Goal: Task Accomplishment & Management: Complete application form

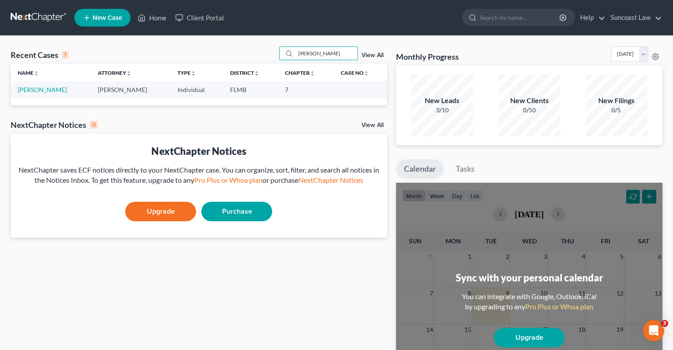
drag, startPoint x: 327, startPoint y: 53, endPoint x: 263, endPoint y: 49, distance: 64.7
click at [263, 49] on div "Recent Cases 1 [PERSON_NAME] View All" at bounding box center [199, 54] width 376 height 17
type input "[PERSON_NAME]"
click at [35, 90] on link "[PERSON_NAME]" at bounding box center [42, 90] width 49 height 8
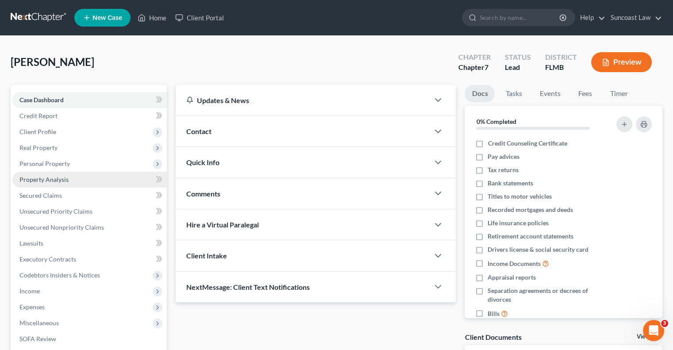
click at [68, 180] on link "Property Analysis" at bounding box center [89, 180] width 154 height 16
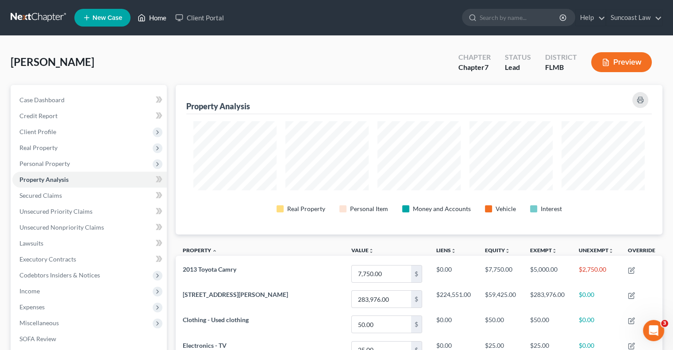
click at [154, 17] on link "Home" at bounding box center [152, 18] width 38 height 16
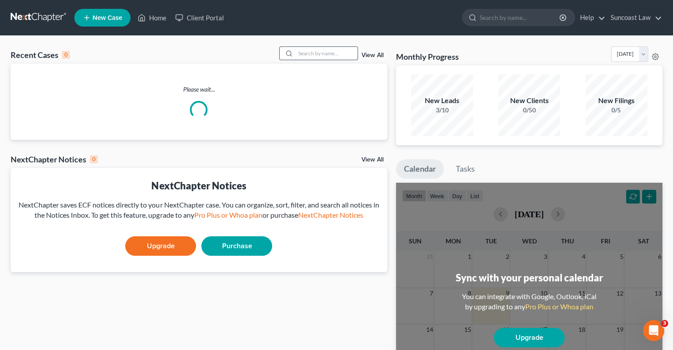
click at [317, 54] on input "search" at bounding box center [326, 53] width 62 height 13
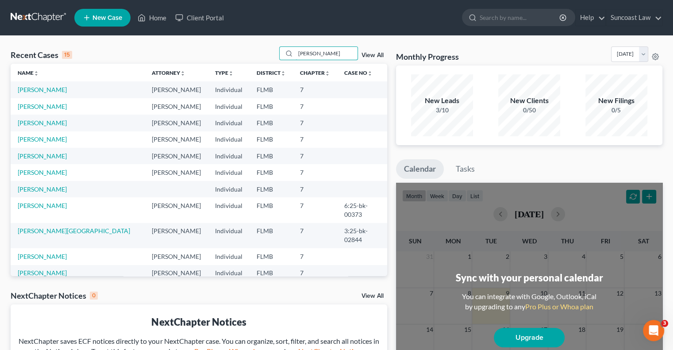
type input "[PERSON_NAME]"
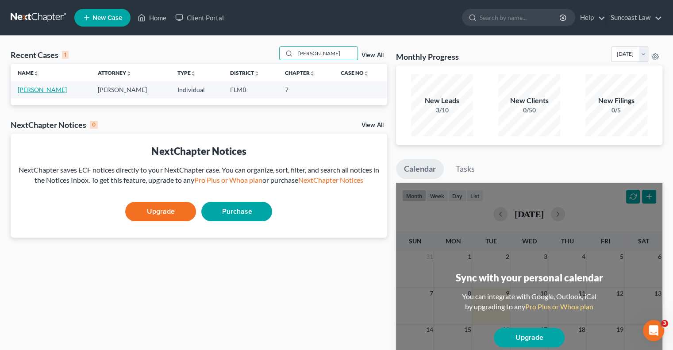
click at [44, 90] on link "[PERSON_NAME]" at bounding box center [42, 90] width 49 height 8
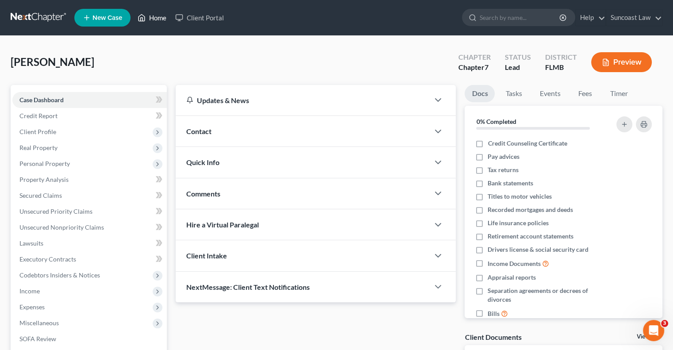
drag, startPoint x: 151, startPoint y: 19, endPoint x: 260, endPoint y: 81, distance: 125.4
click at [151, 18] on link "Home" at bounding box center [152, 18] width 38 height 16
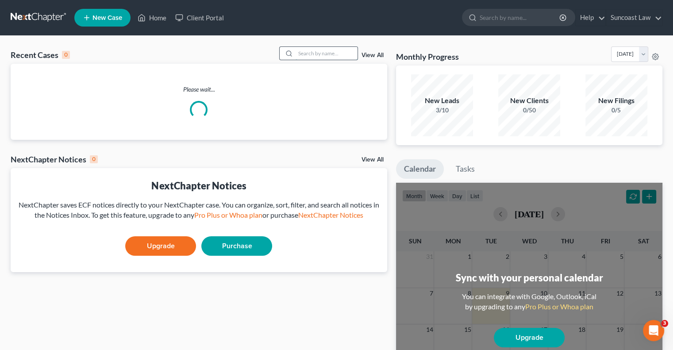
click at [307, 54] on input "search" at bounding box center [326, 53] width 62 height 13
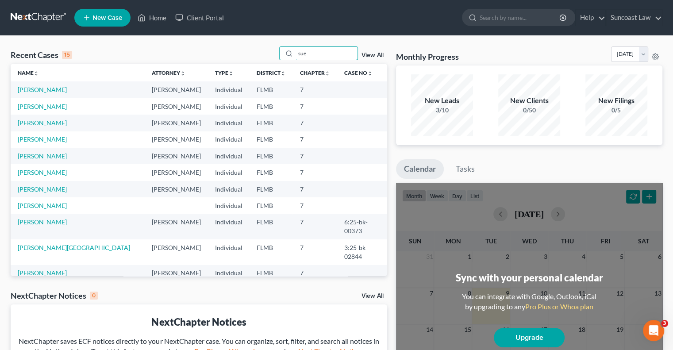
type input "sue"
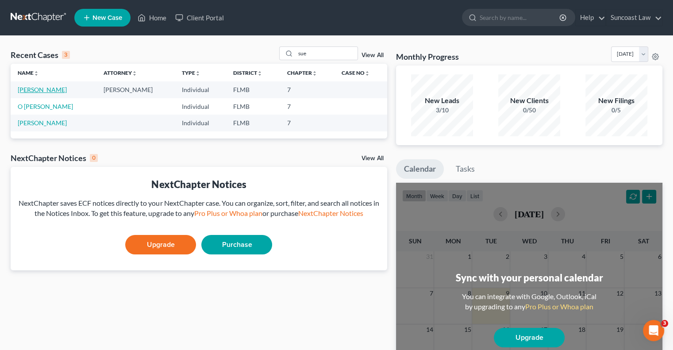
click at [61, 91] on link "[PERSON_NAME]" at bounding box center [42, 90] width 49 height 8
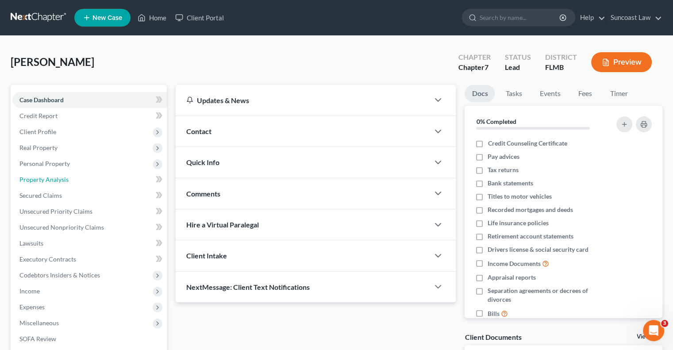
drag, startPoint x: 65, startPoint y: 181, endPoint x: 156, endPoint y: 174, distance: 91.0
click at [65, 181] on span "Property Analysis" at bounding box center [43, 180] width 49 height 8
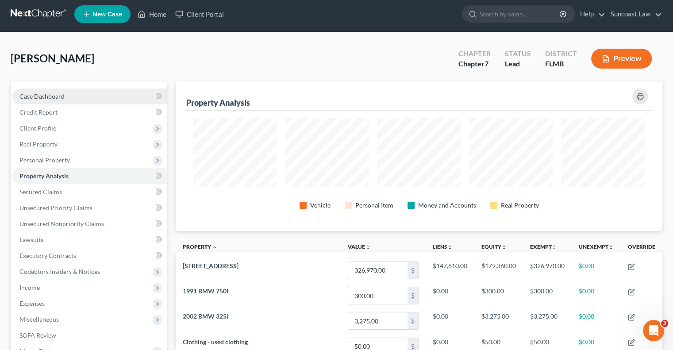
scroll to position [3, 0]
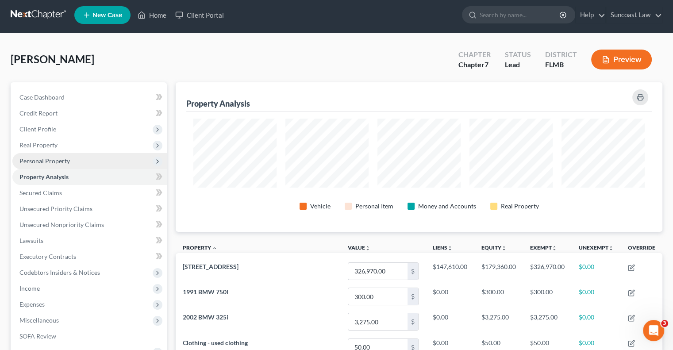
click at [57, 158] on span "Personal Property" at bounding box center [44, 161] width 50 height 8
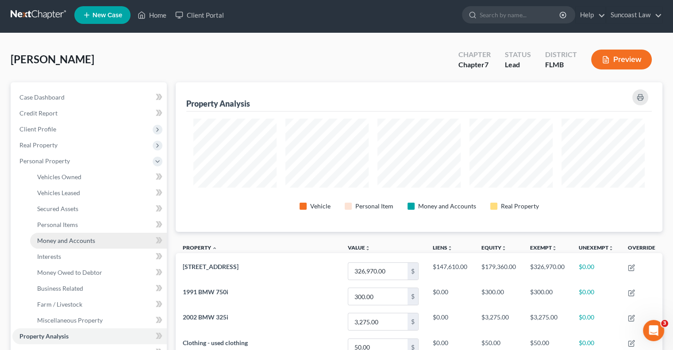
click at [81, 238] on span "Money and Accounts" at bounding box center [66, 241] width 58 height 8
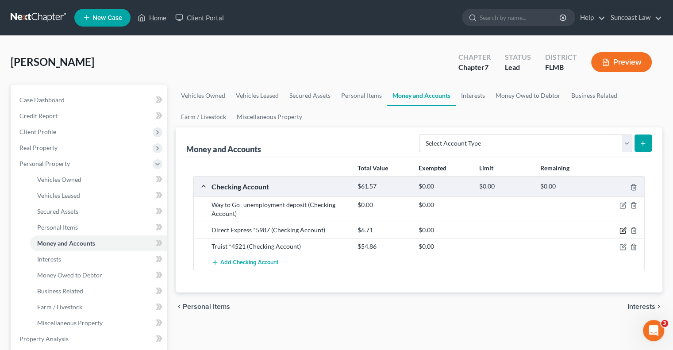
click at [624, 231] on icon "button" at bounding box center [622, 230] width 7 height 7
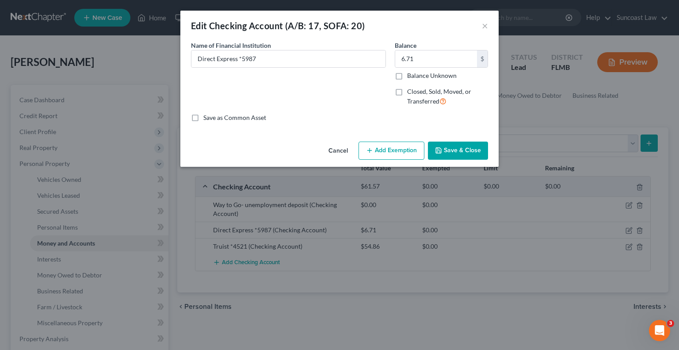
click at [399, 146] on button "Add Exemption" at bounding box center [392, 151] width 66 height 19
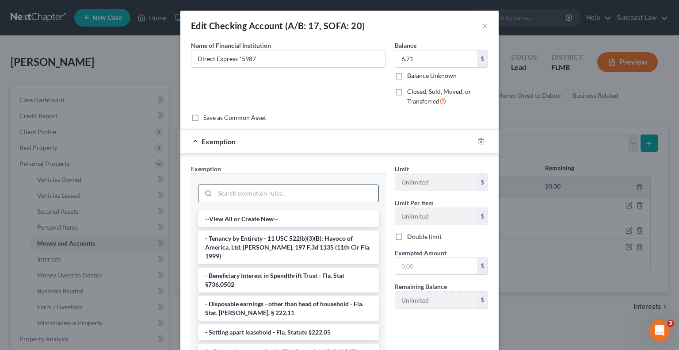
click at [285, 191] on input "search" at bounding box center [297, 193] width 164 height 17
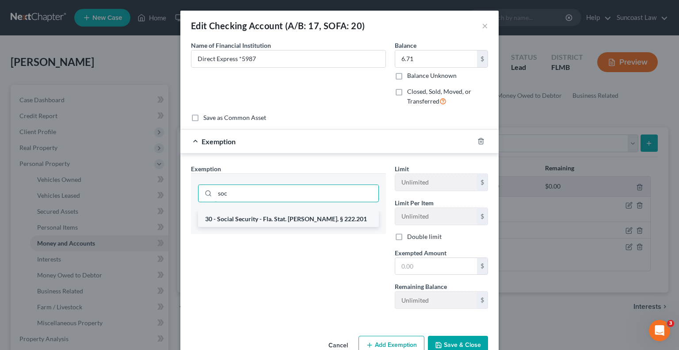
type input "soc"
click at [262, 218] on li "30 - Social Security - Fla. Stat. [PERSON_NAME]. § 222.201" at bounding box center [288, 219] width 181 height 16
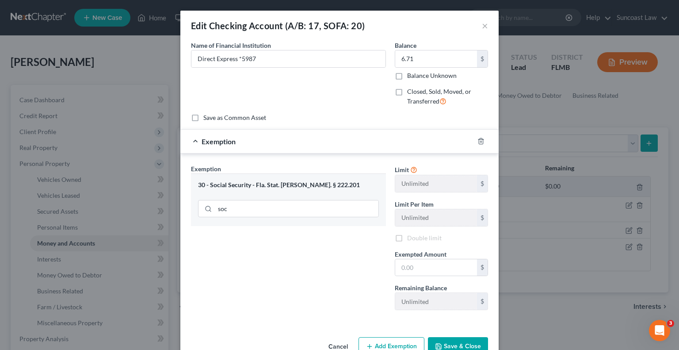
click at [262, 218] on div "soc" at bounding box center [288, 207] width 181 height 23
click at [414, 268] on input "text" at bounding box center [436, 267] width 82 height 17
type input "6.71"
click at [464, 346] on button "Save & Close" at bounding box center [458, 346] width 60 height 19
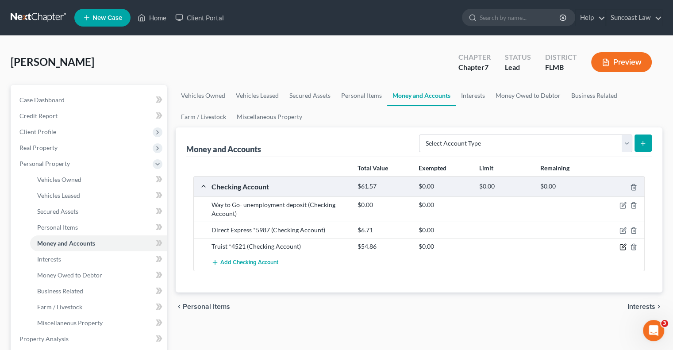
click at [621, 245] on icon "button" at bounding box center [622, 246] width 7 height 7
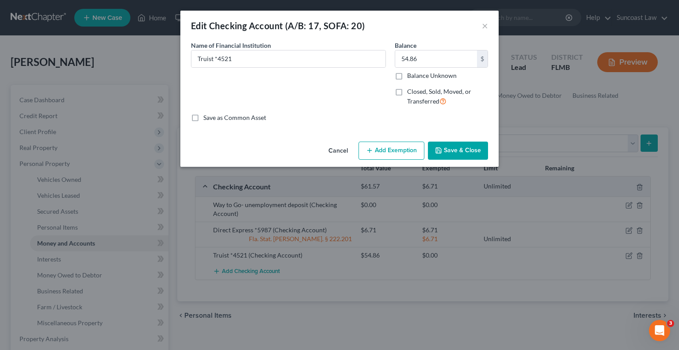
click at [396, 150] on button "Add Exemption" at bounding box center [392, 151] width 66 height 19
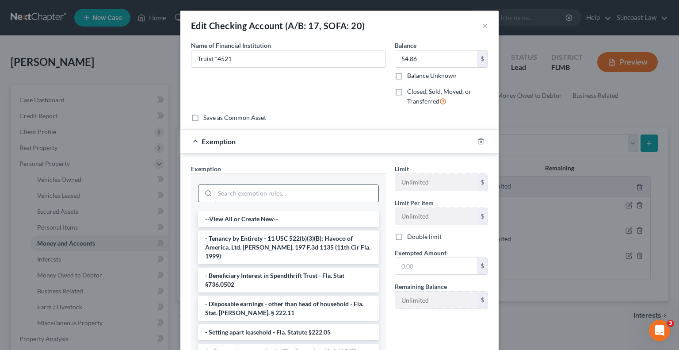
click at [322, 194] on input "search" at bounding box center [297, 193] width 164 height 17
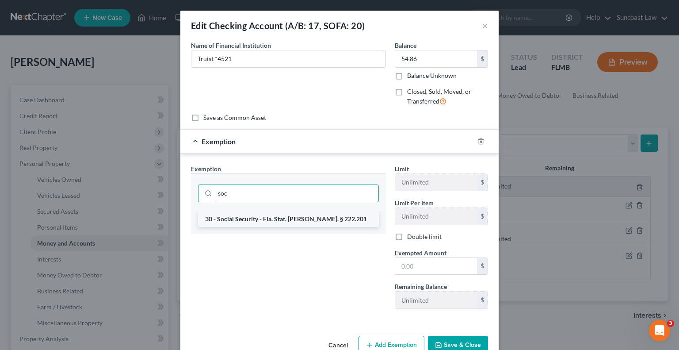
type input "soc"
click at [283, 219] on li "30 - Social Security - Fla. Stat. [PERSON_NAME]. § 222.201" at bounding box center [288, 219] width 181 height 16
click at [283, 211] on div "soc" at bounding box center [288, 192] width 195 height 38
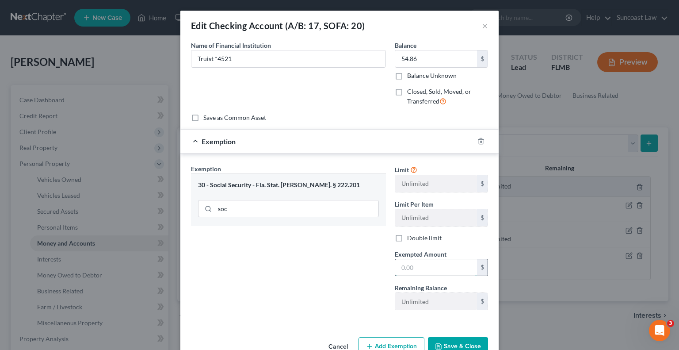
click at [433, 269] on input "text" at bounding box center [436, 267] width 82 height 17
type input "54.86"
click at [474, 341] on button "Save & Close" at bounding box center [458, 346] width 60 height 19
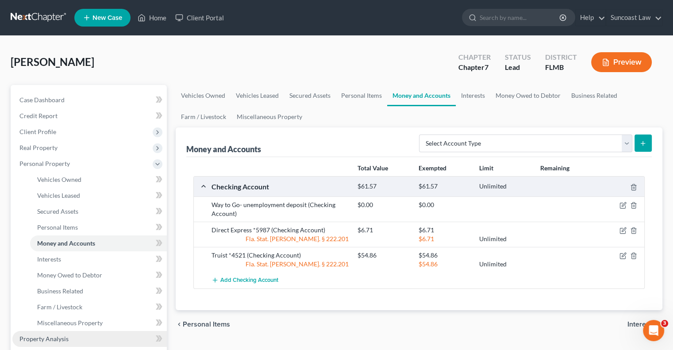
click at [66, 337] on span "Property Analysis" at bounding box center [43, 339] width 49 height 8
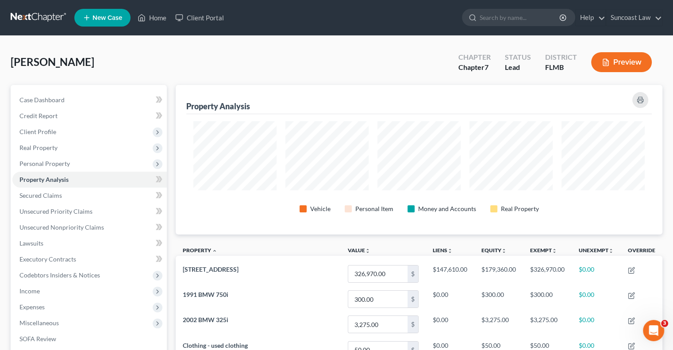
scroll to position [150, 486]
drag, startPoint x: 41, startPoint y: 292, endPoint x: 48, endPoint y: 295, distance: 8.3
click at [41, 291] on span "Income" at bounding box center [89, 291] width 154 height 16
click at [79, 308] on span "Employment Income" at bounding box center [65, 307] width 57 height 8
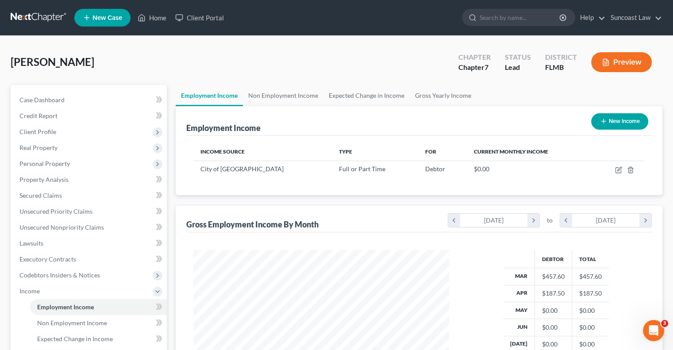
scroll to position [157, 273]
click at [280, 93] on link "Non Employment Income" at bounding box center [283, 95] width 81 height 21
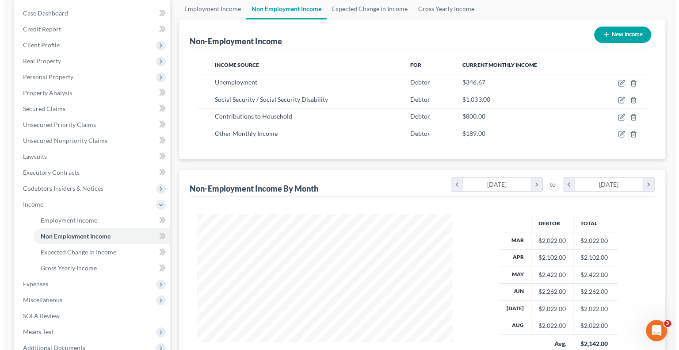
scroll to position [88, 0]
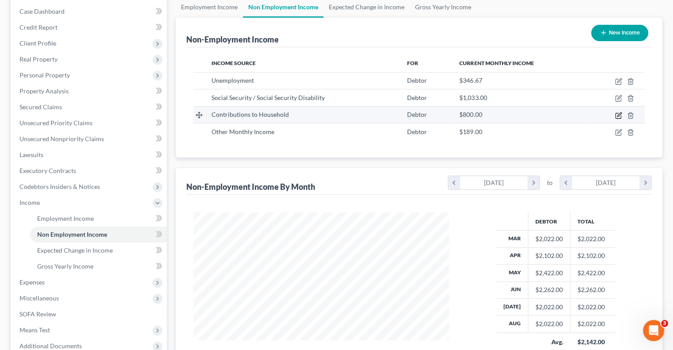
click at [619, 115] on icon "button" at bounding box center [619, 114] width 4 height 4
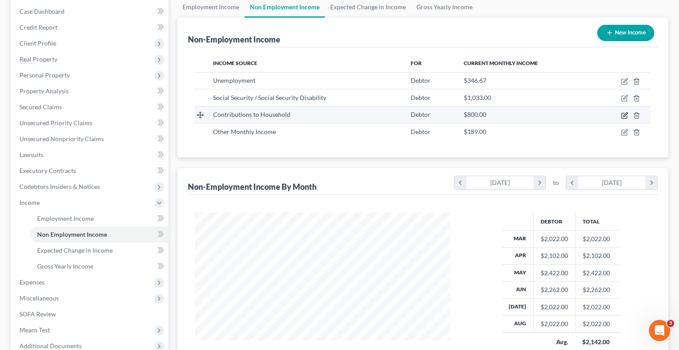
select select "8"
select select "0"
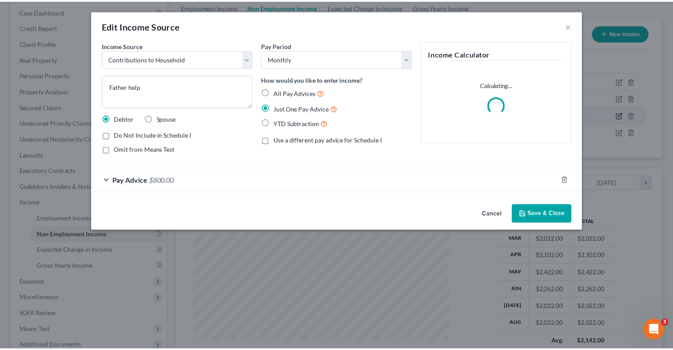
scroll to position [157, 276]
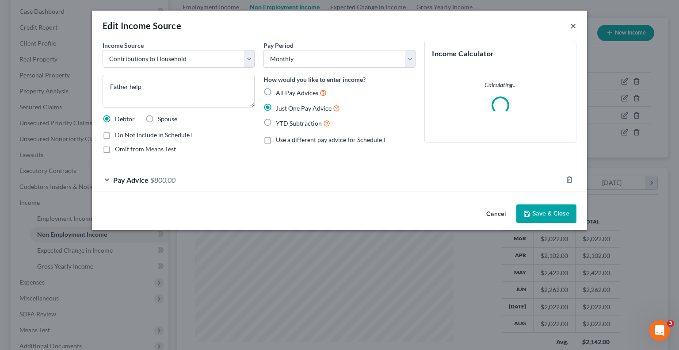
click at [573, 26] on button "×" at bounding box center [574, 25] width 6 height 11
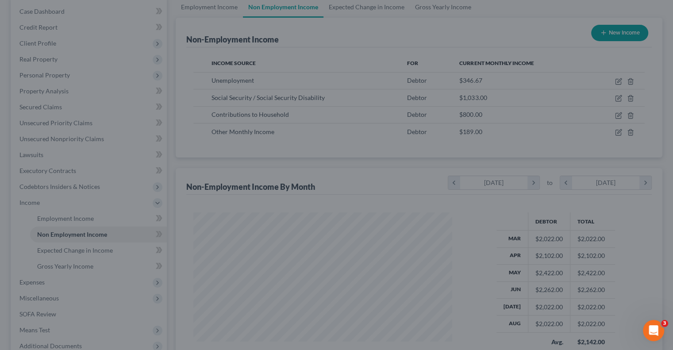
scroll to position [442172, 442056]
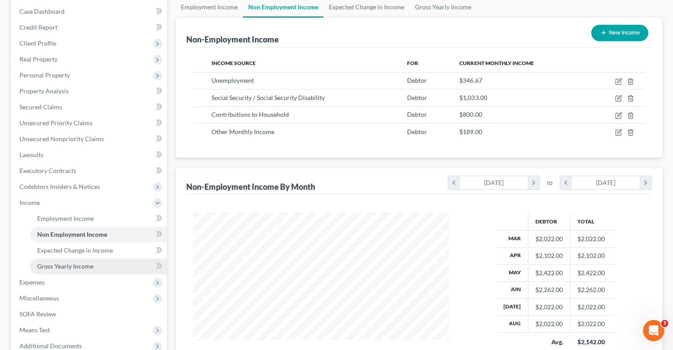
click at [69, 264] on span "Gross Yearly Income" at bounding box center [65, 266] width 56 height 8
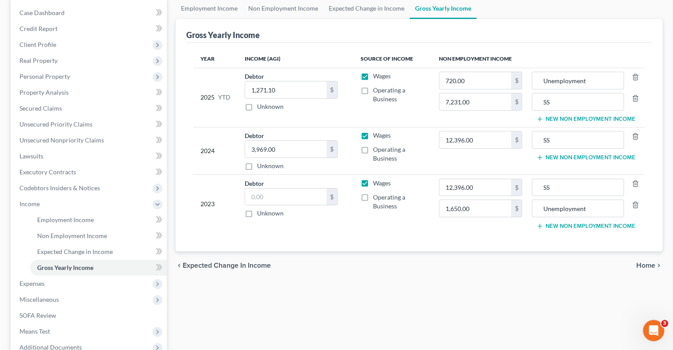
scroll to position [88, 0]
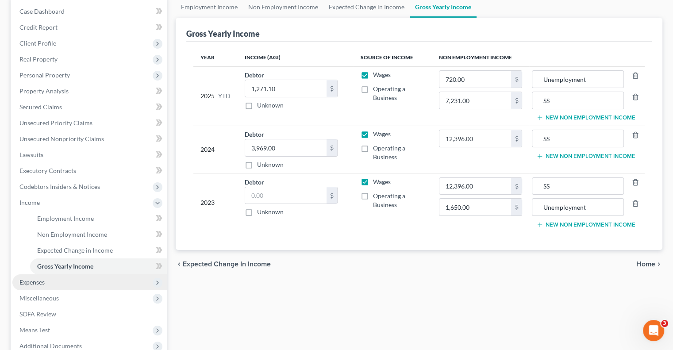
click at [44, 283] on span "Expenses" at bounding box center [31, 282] width 25 height 8
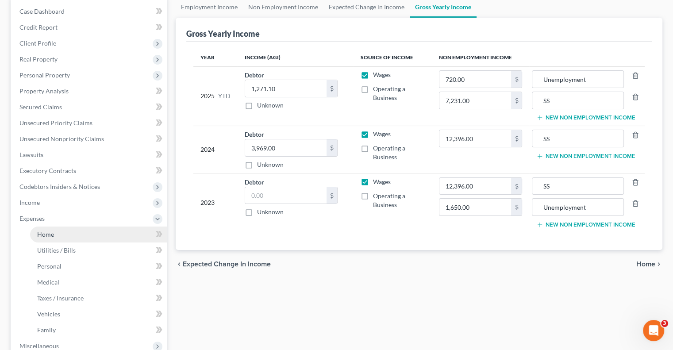
click at [71, 236] on link "Home" at bounding box center [98, 234] width 137 height 16
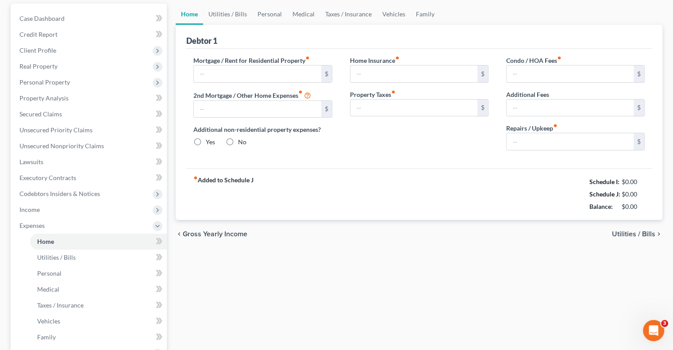
type input "950.00"
type input "0.00"
radio input "true"
type input "0.00"
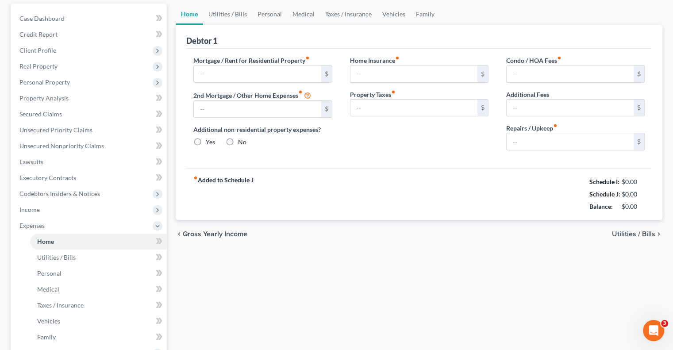
type input "0.00"
type input "200.00"
